Goal: Information Seeking & Learning: Learn about a topic

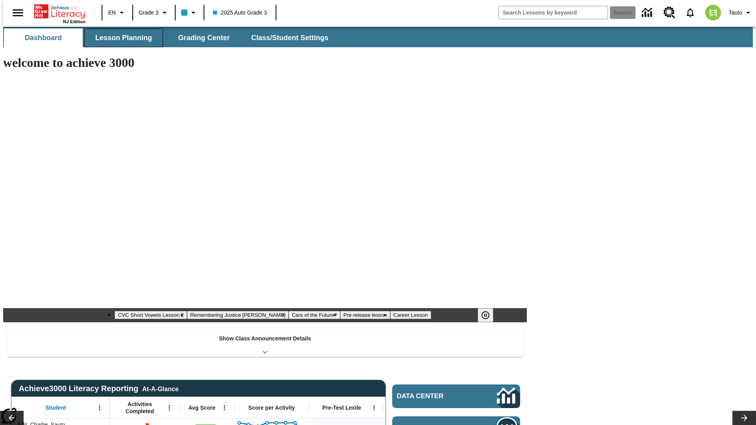
click at [121, 38] on span "Lesson Planning" at bounding box center [123, 37] width 57 height 9
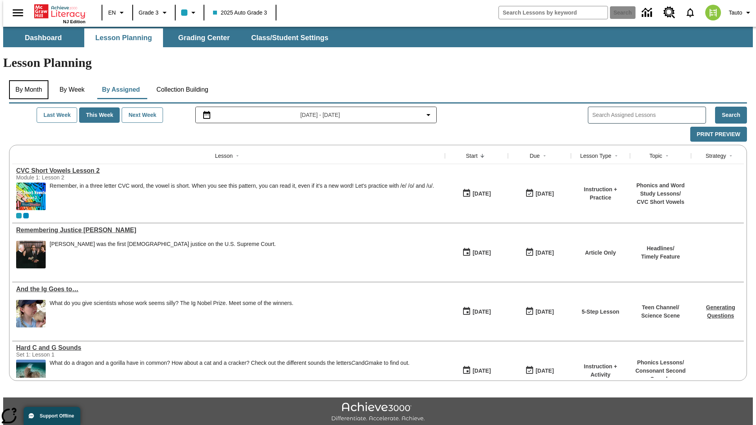
click at [26, 80] on button "By Month" at bounding box center [28, 89] width 39 height 19
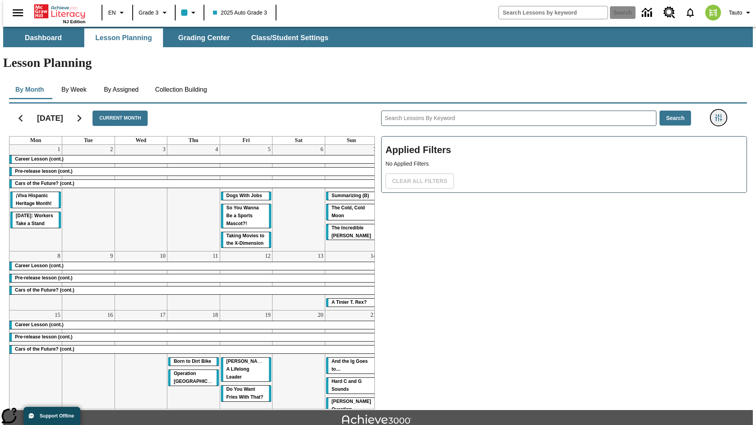
click at [721, 114] on icon "Filters Side menu" at bounding box center [718, 117] width 7 height 7
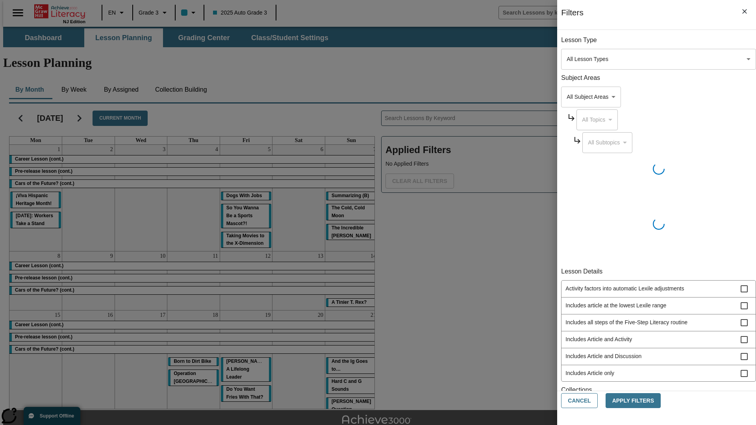
click at [567, 59] on body "Skip to main content [GEOGRAPHIC_DATA] Edition EN Grade 3 2025 Auto Grade 3 Sea…" at bounding box center [378, 244] width 750 height 434
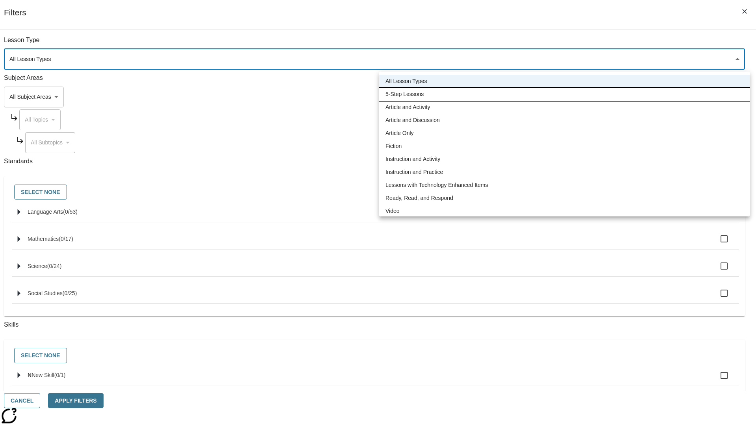
click at [564, 94] on li "5-Step Lessons" at bounding box center [564, 94] width 371 height 13
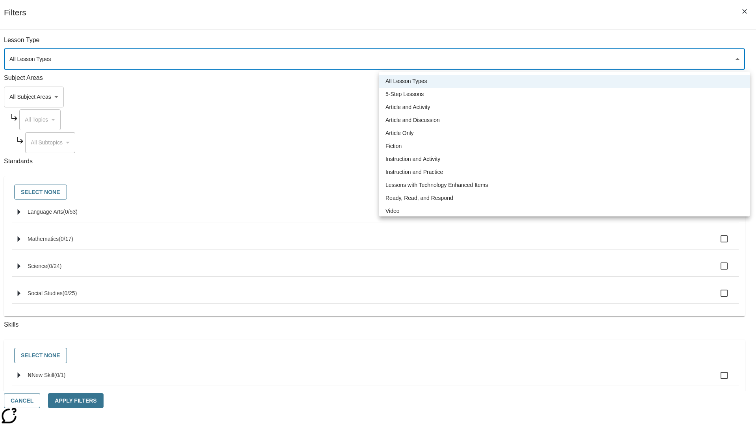
type input "1"
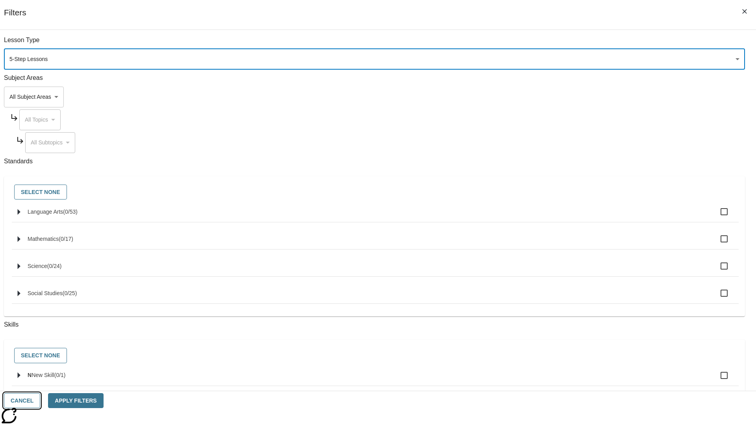
click at [40, 401] on button "Cancel" at bounding box center [22, 400] width 36 height 15
click at [721, 114] on icon "Filters Side menu" at bounding box center [718, 117] width 7 height 7
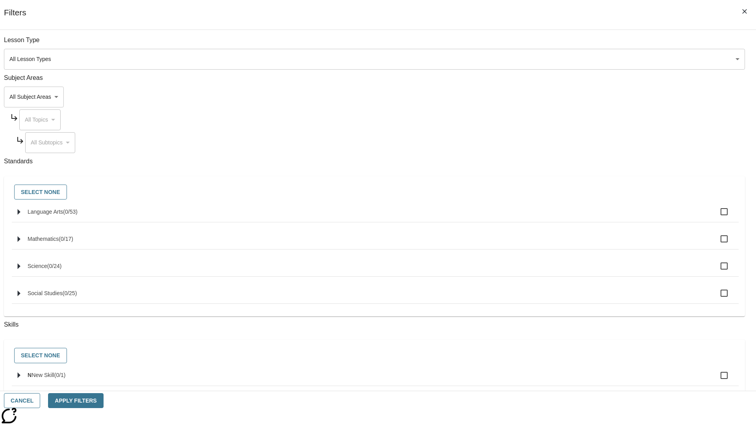
click at [567, 59] on body "Skip to main content [GEOGRAPHIC_DATA] Edition EN Grade 3 2025 Auto Grade 3 Sea…" at bounding box center [378, 244] width 750 height 434
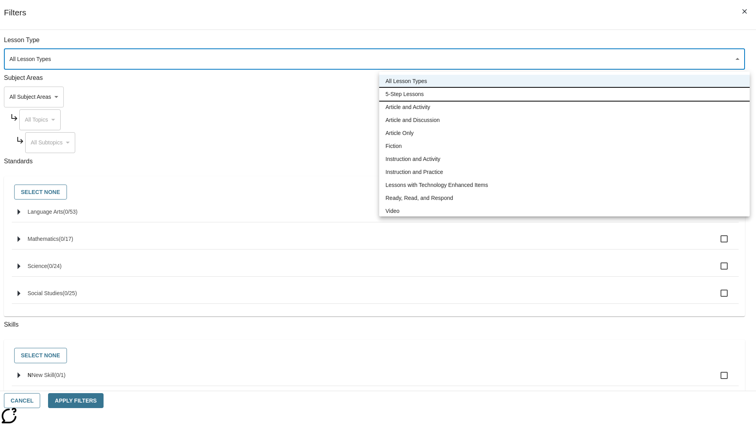
click at [564, 94] on li "5-Step Lessons" at bounding box center [564, 94] width 371 height 13
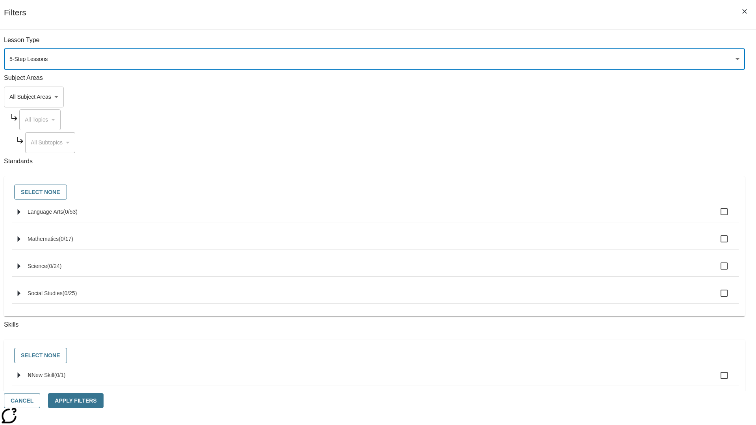
type input "1"
click at [103, 401] on button "Apply Filters" at bounding box center [75, 400] width 55 height 15
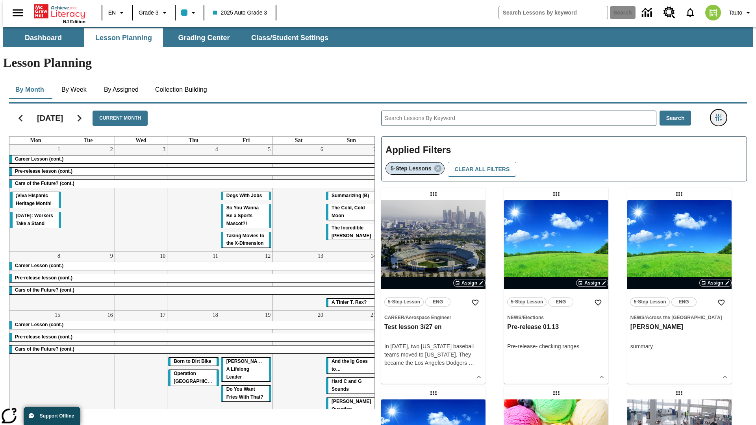
click at [721, 114] on icon "Filters Side menu" at bounding box center [718, 117] width 7 height 7
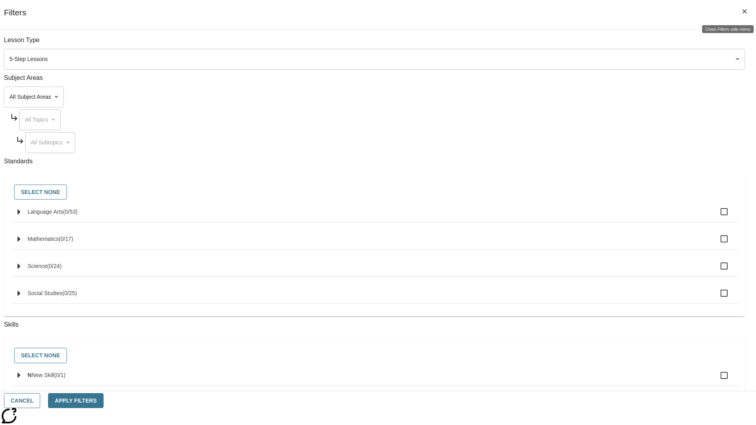
click at [745, 11] on icon "Close Filters side menu" at bounding box center [744, 11] width 5 height 5
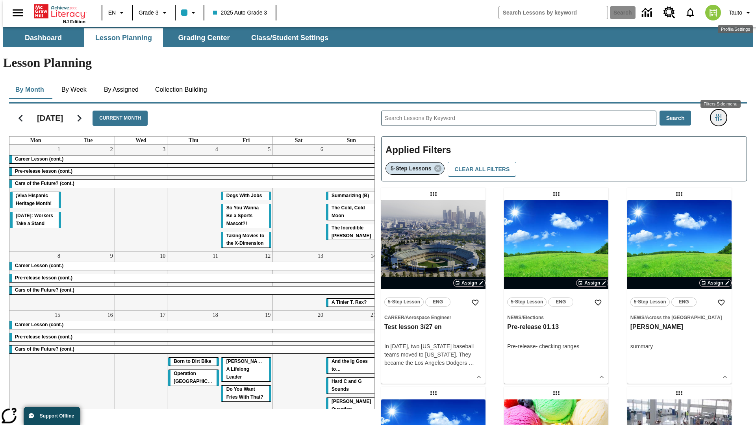
click at [721, 114] on icon "Filters Side menu" at bounding box center [718, 117] width 7 height 7
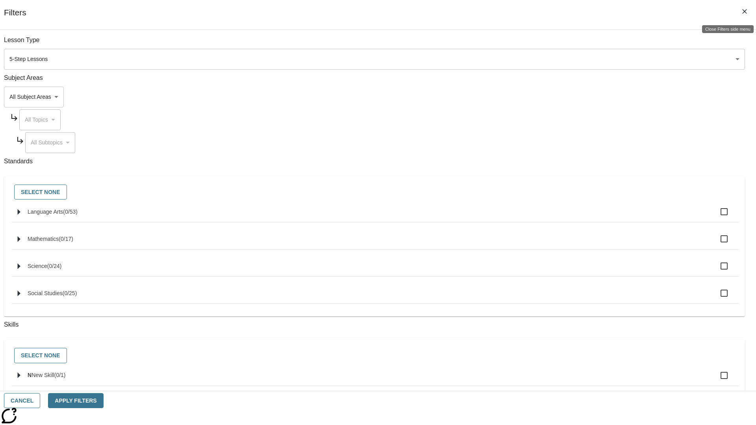
click at [745, 11] on icon "Close Filters side menu" at bounding box center [744, 11] width 5 height 5
click at [721, 114] on icon "Filters Side menu" at bounding box center [718, 117] width 7 height 7
